Goal: Task Accomplishment & Management: Complete application form

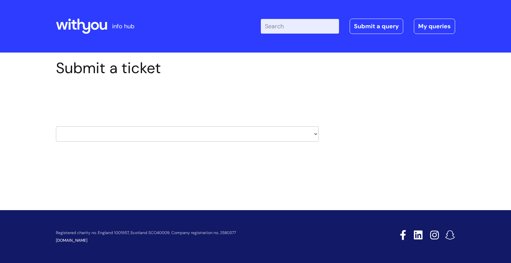
click at [103, 136] on select "HR / People IT and Support Clinical Drug Alerts Finance Accounts Data Support T…" at bounding box center [187, 133] width 263 height 15
select select "it_and_support"
click at [56, 126] on select "HR / People IT and Support Clinical Drug Alerts Finance Accounts Data Support T…" at bounding box center [187, 133] width 263 height 15
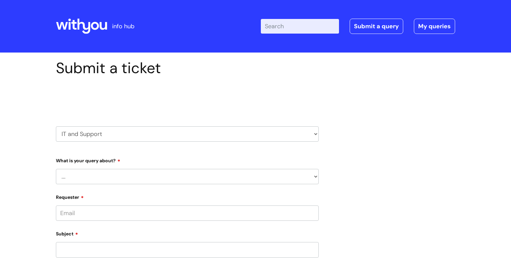
click at [317, 177] on select "... Mobile Phone Reset & MFA Accounts, Starters and Leavers IT Hardware issue I…" at bounding box center [187, 176] width 263 height 15
select select "IT Hardware issue"
click at [56, 169] on select "... Mobile Phone Reset & MFA Accounts, Starters and Leavers IT Hardware issue I…" at bounding box center [187, 176] width 263 height 15
click at [129, 208] on select "... I need a new or replacement ... I’m waiting for new or replacement hardware…" at bounding box center [190, 210] width 258 height 15
select select "Problem with Laptop or Chromebook"
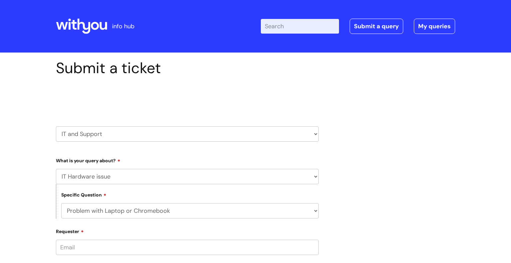
click at [61, 203] on select "... I need a new or replacement ... I’m waiting for new or replacement hardware…" at bounding box center [190, 210] width 258 height 15
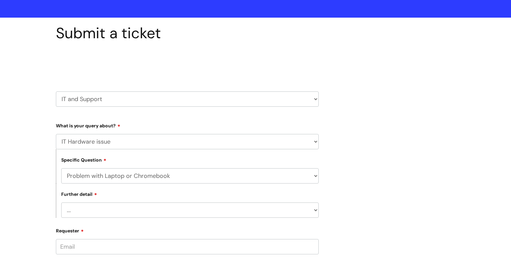
scroll to position [53, 0]
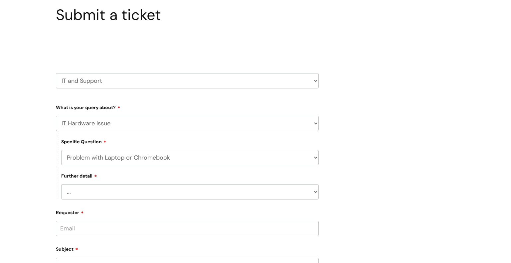
click at [107, 191] on select "... I’ve no sound / microphone I’ve got no internet or wifi I’ve got no camera …" at bounding box center [190, 191] width 258 height 15
select select "I’ve got a display issue"
click at [61, 185] on select "... I’ve no sound / microphone I’ve got no internet or wifi I’ve got no camera …" at bounding box center [190, 191] width 258 height 15
click at [108, 231] on input "Requester" at bounding box center [187, 228] width 263 height 15
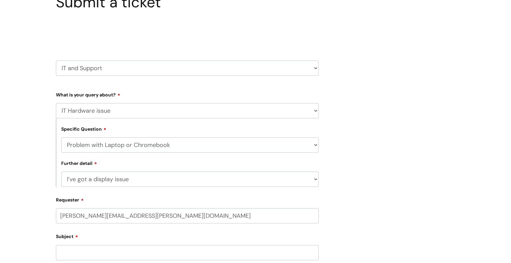
scroll to position [103, 0]
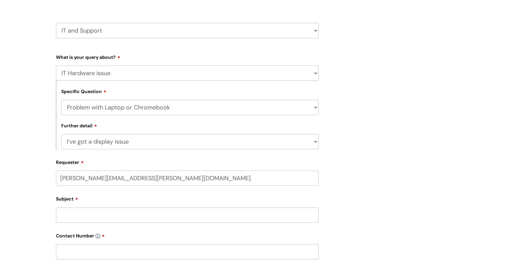
type input "ian.bell@wearewithyou.org.uk"
click at [99, 217] on input "Subject" at bounding box center [187, 215] width 263 height 15
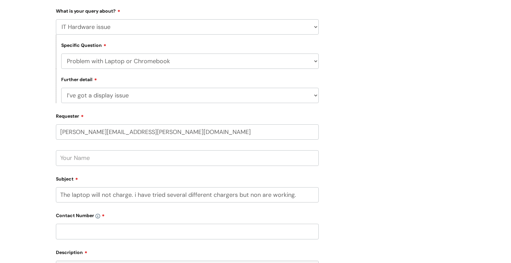
scroll to position [168, 0]
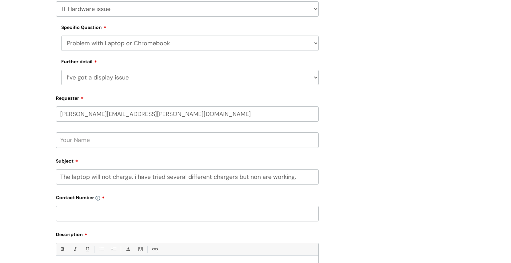
type input "The laptop will not charge. i have tried several different chargers but non are…"
click at [85, 213] on input "text" at bounding box center [187, 213] width 263 height 15
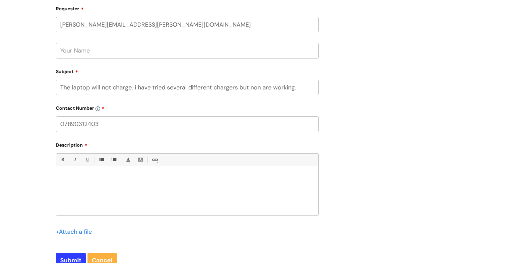
scroll to position [249, 0]
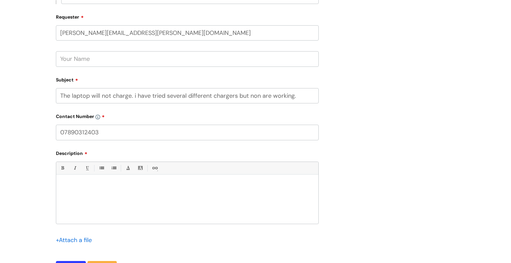
type input "07890312403"
click at [72, 183] on p at bounding box center [187, 186] width 252 height 6
drag, startPoint x: 58, startPoint y: 95, endPoint x: 299, endPoint y: 92, distance: 241.9
click at [299, 92] on input "The laptop will not charge. i have tried several different chargers but non are…" at bounding box center [187, 95] width 263 height 15
click at [113, 192] on div at bounding box center [187, 201] width 262 height 46
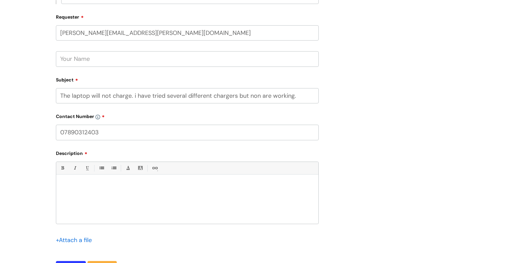
paste div
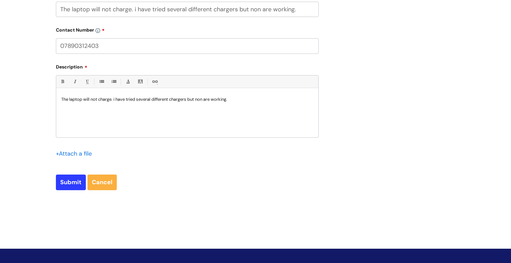
scroll to position [336, 0]
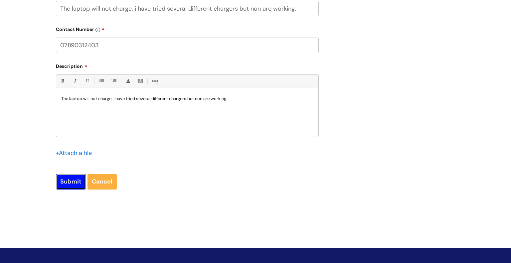
click at [68, 183] on input "Submit" at bounding box center [71, 181] width 30 height 15
type input "Please Wait..."
